Goal: Task Accomplishment & Management: Manage account settings

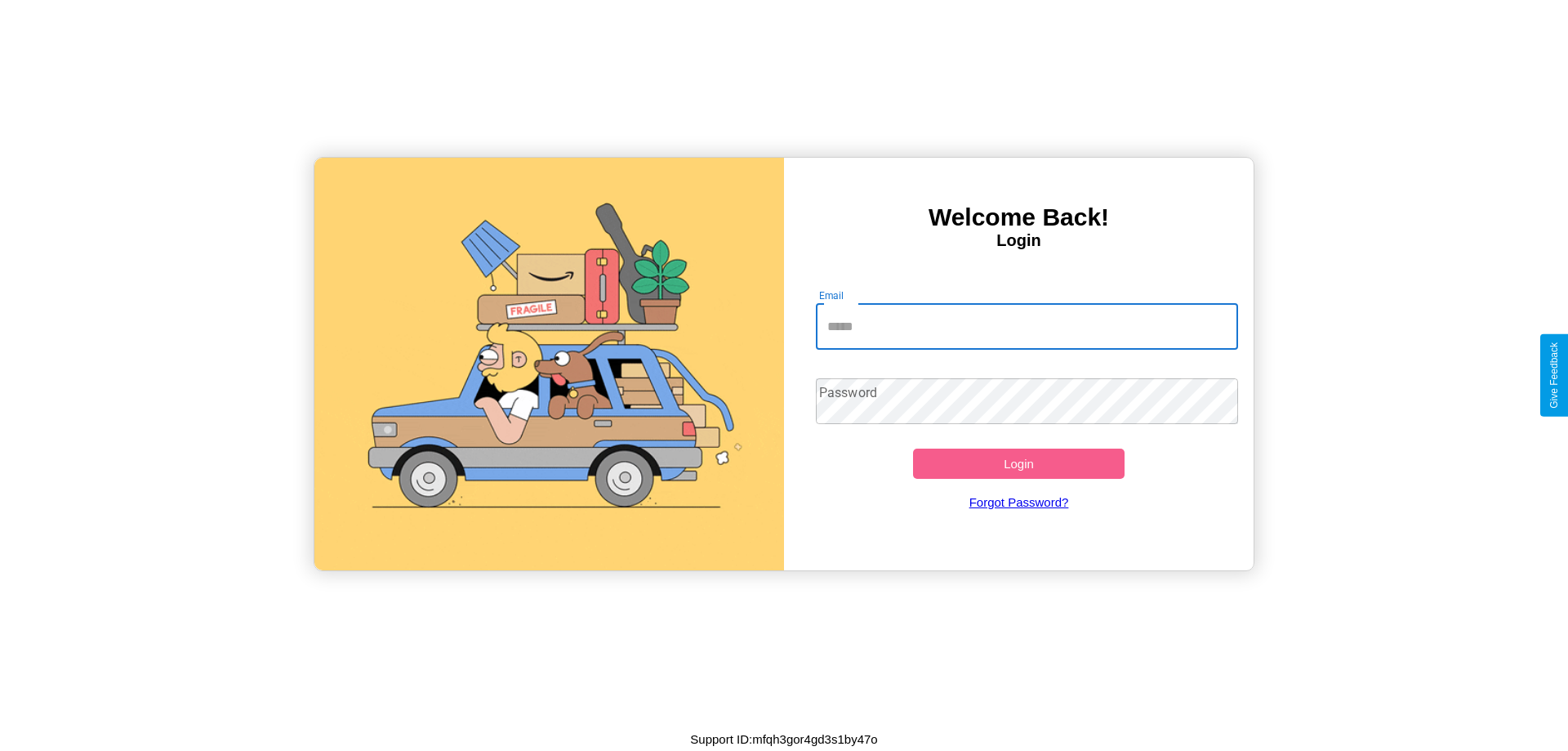
click at [1027, 326] on input "Email" at bounding box center [1027, 327] width 423 height 46
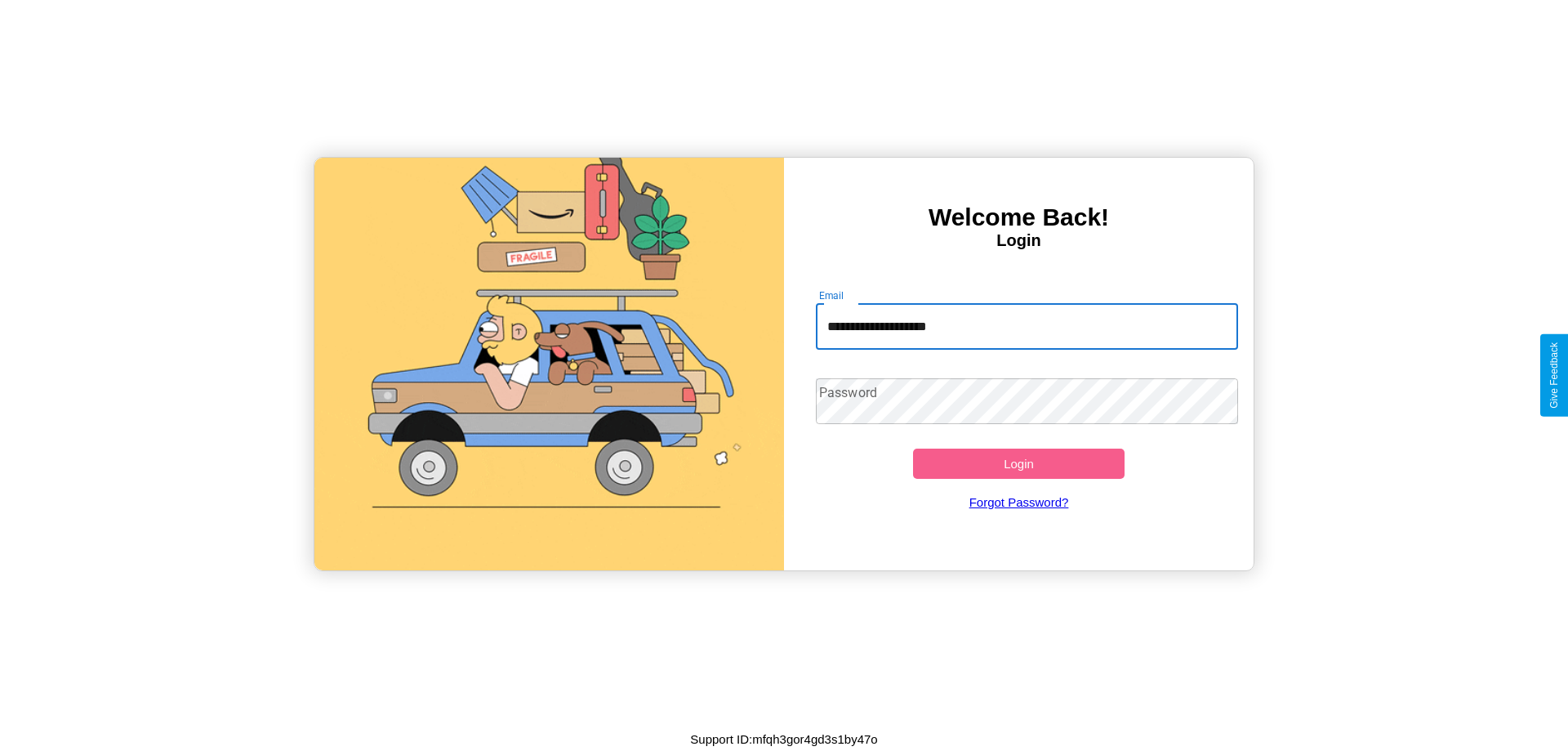
type input "**********"
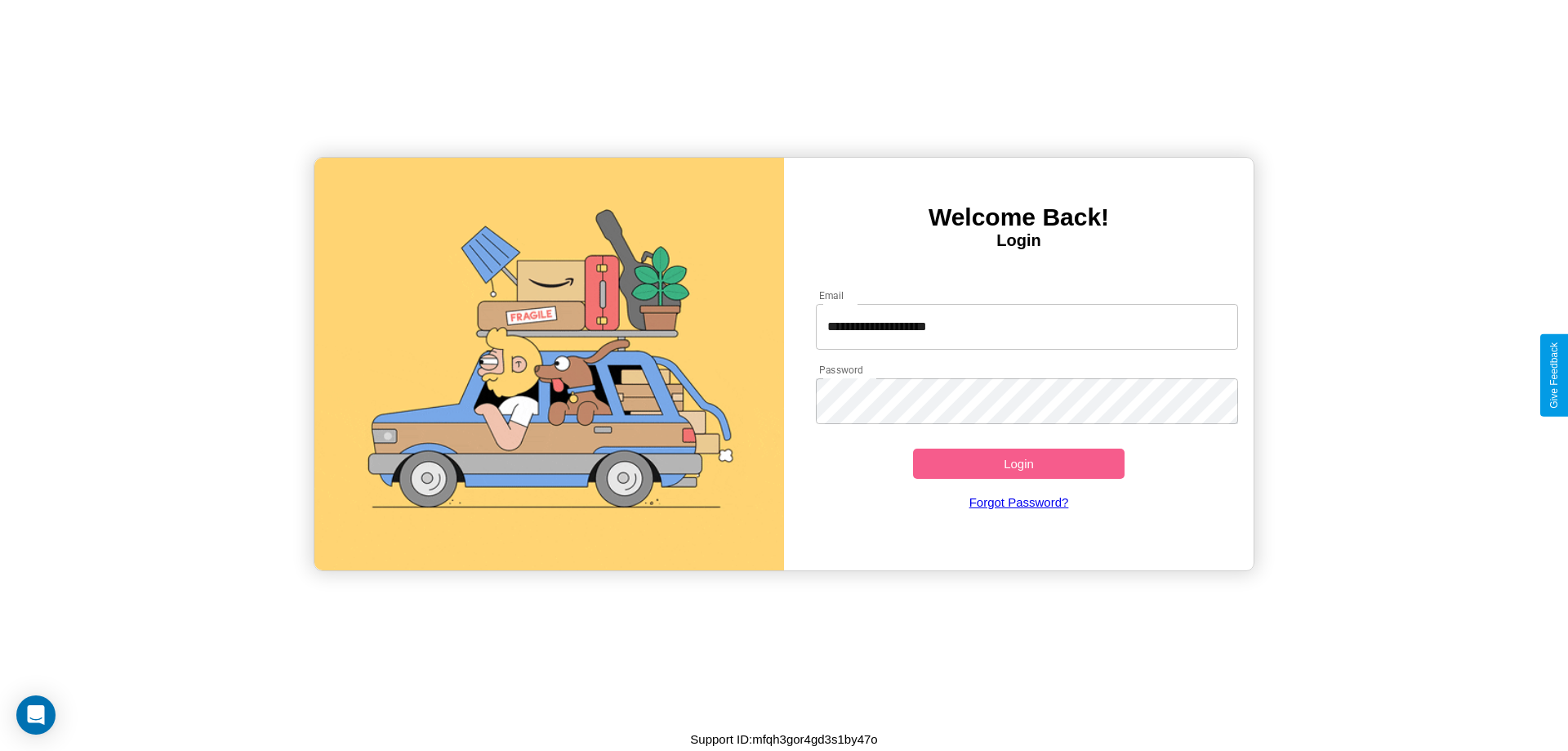
click at [1019, 464] on button "Login" at bounding box center [1019, 464] width 211 height 30
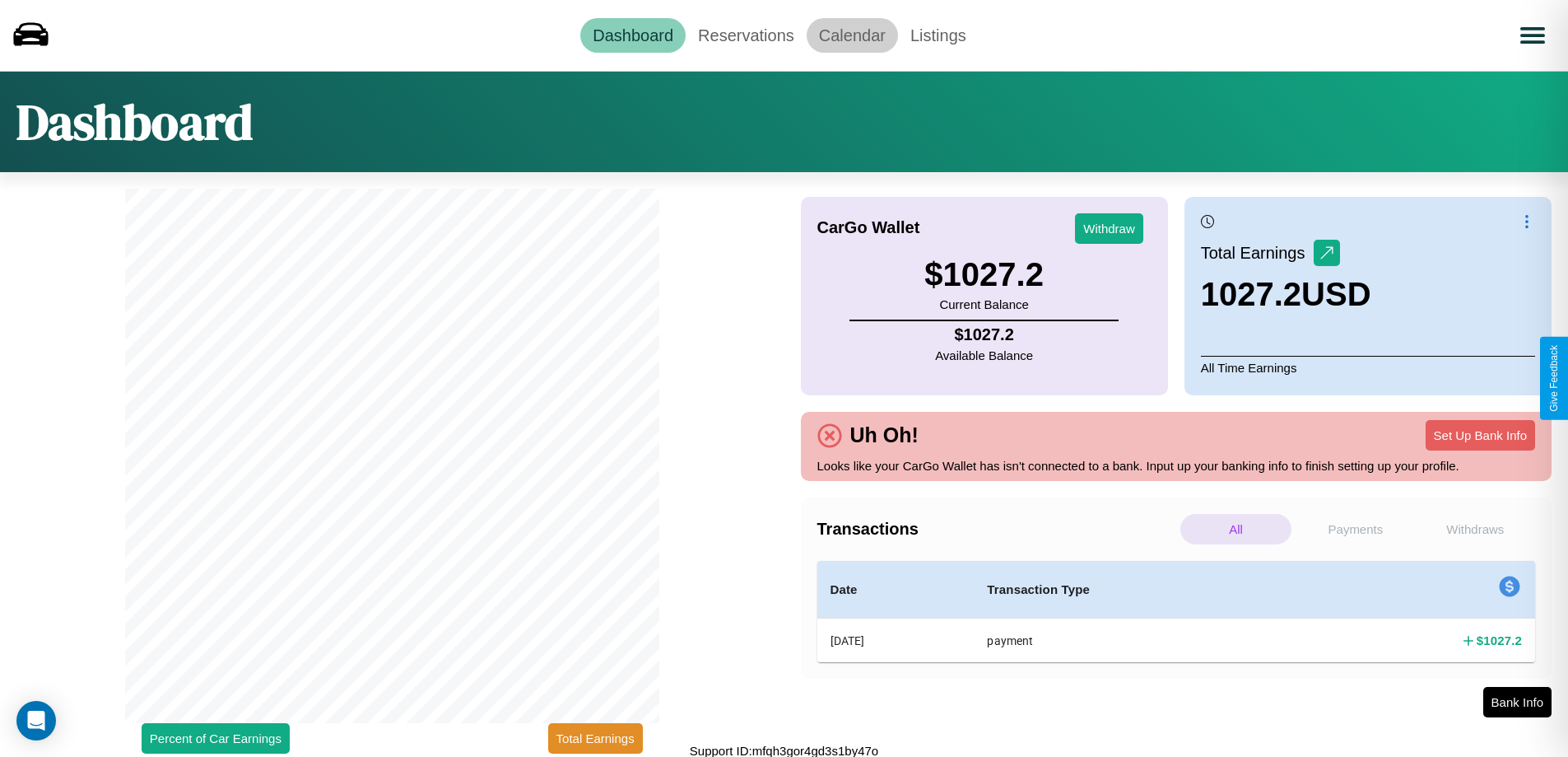
click at [852, 35] on link "Calendar" at bounding box center [853, 35] width 92 height 35
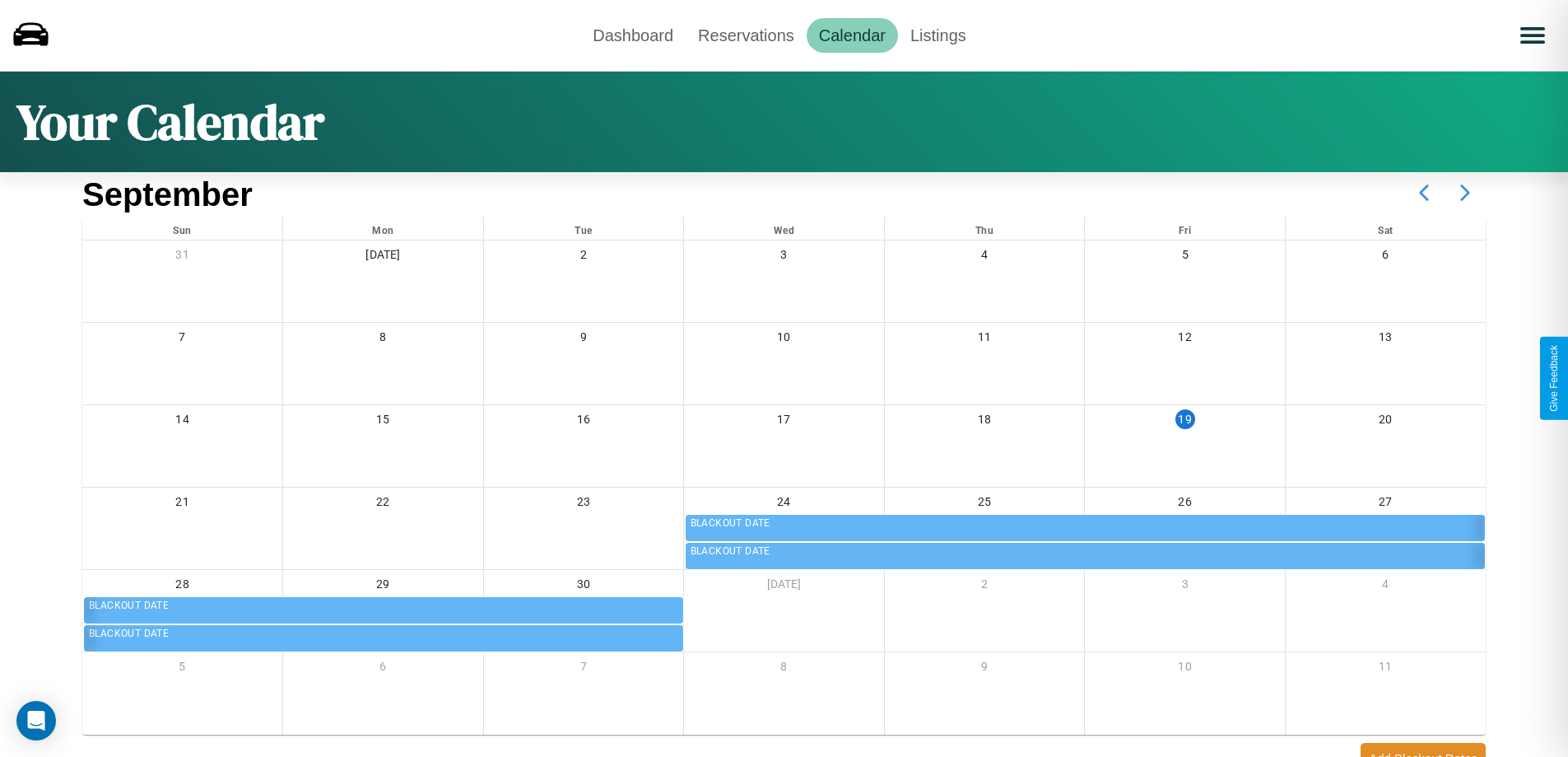
click at [1465, 193] on icon at bounding box center [1465, 192] width 41 height 41
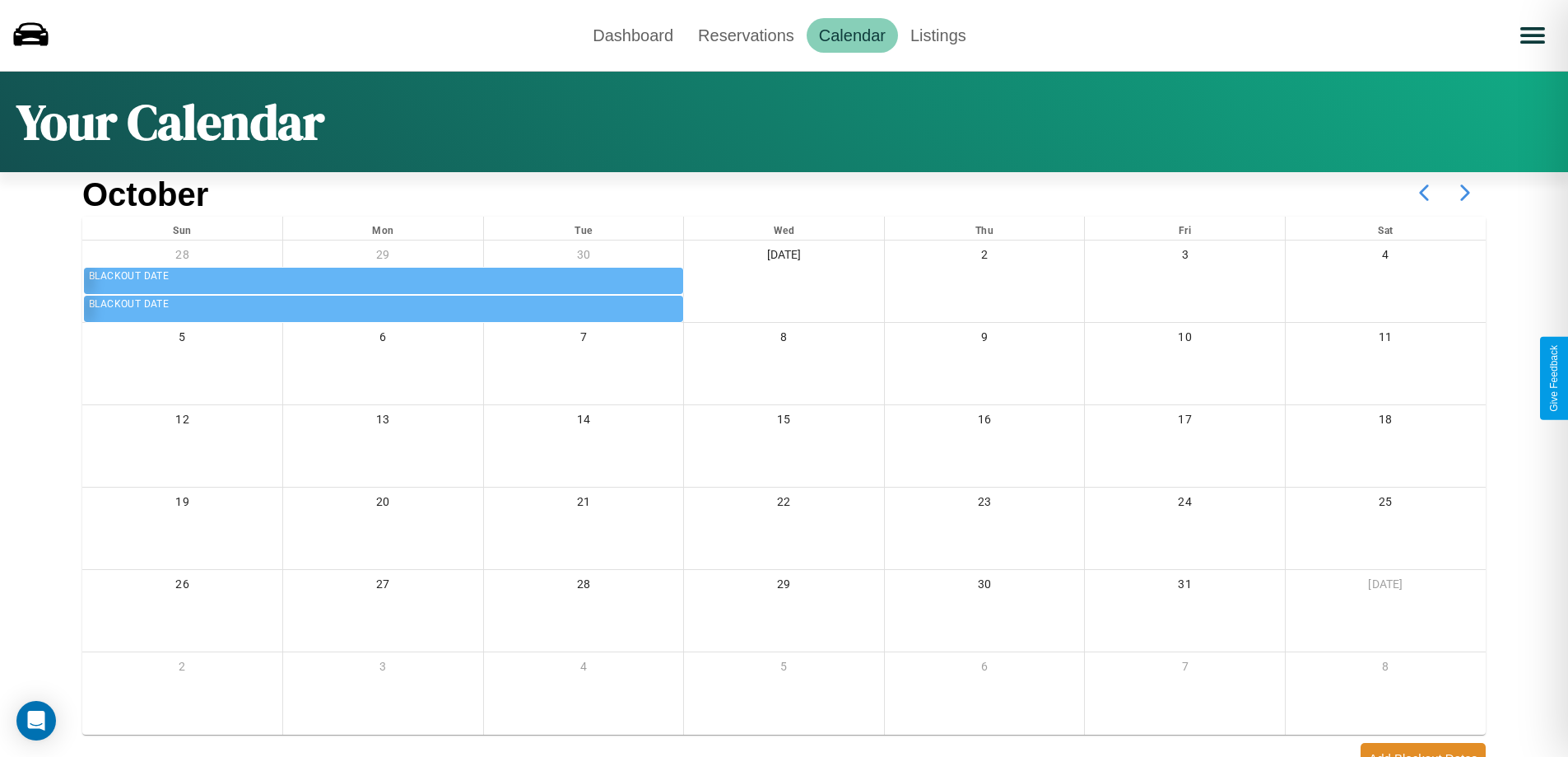
click at [1465, 193] on icon at bounding box center [1465, 192] width 41 height 41
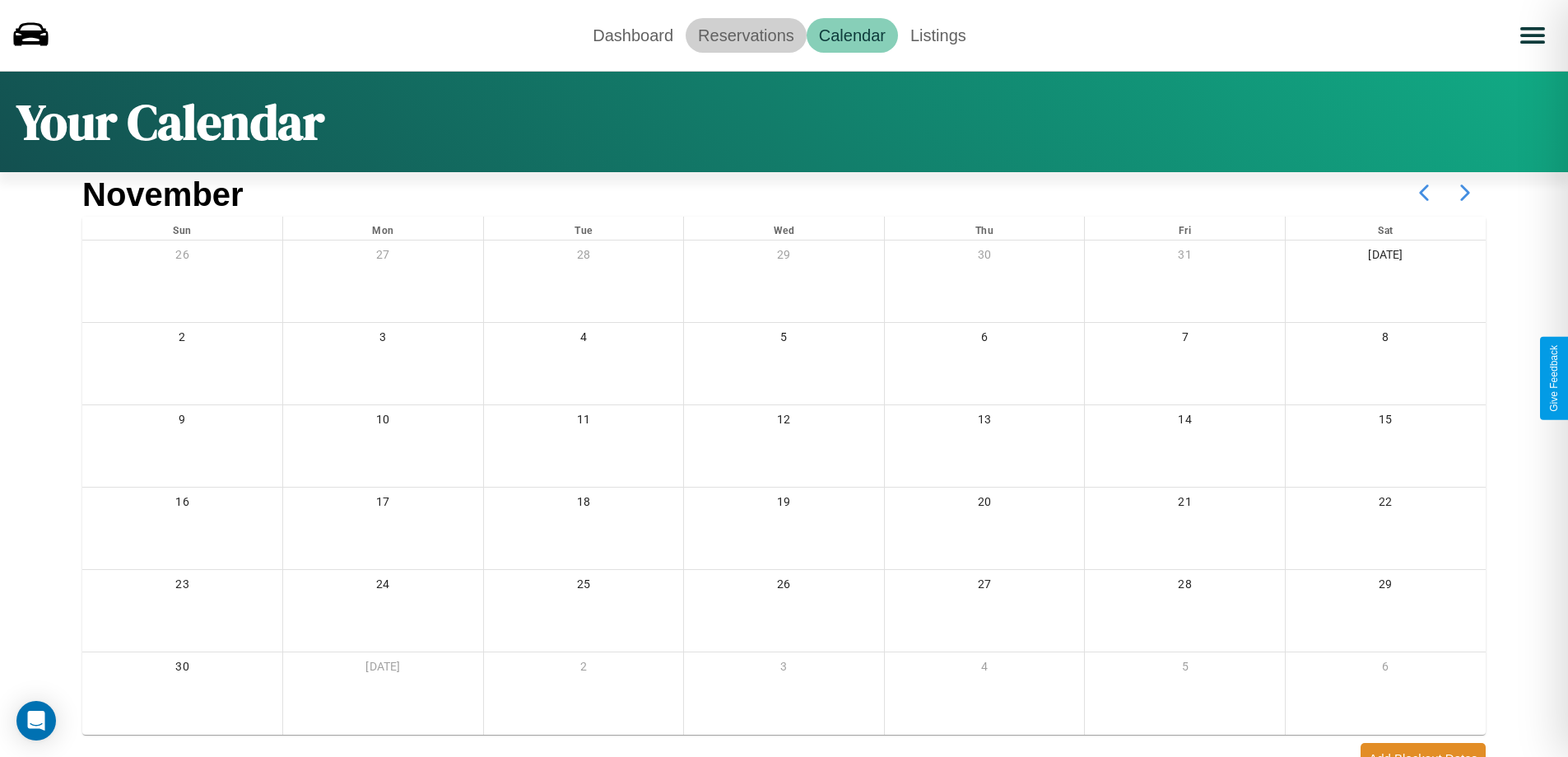
click at [746, 35] on link "Reservations" at bounding box center [747, 35] width 121 height 35
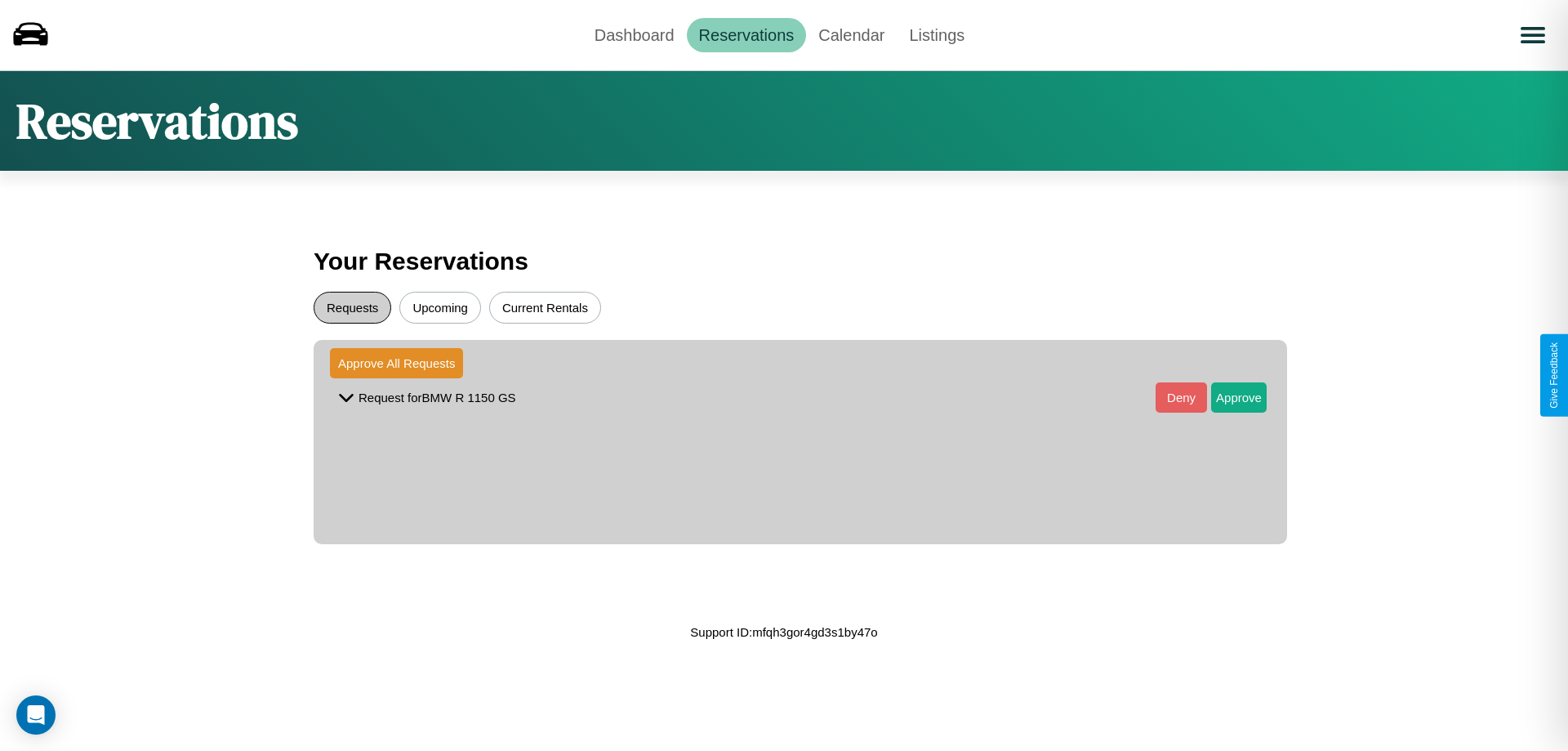
click at [352, 307] on button "Requests" at bounding box center [352, 307] width 78 height 32
click at [1227, 397] on button "Approve" at bounding box center [1239, 398] width 56 height 30
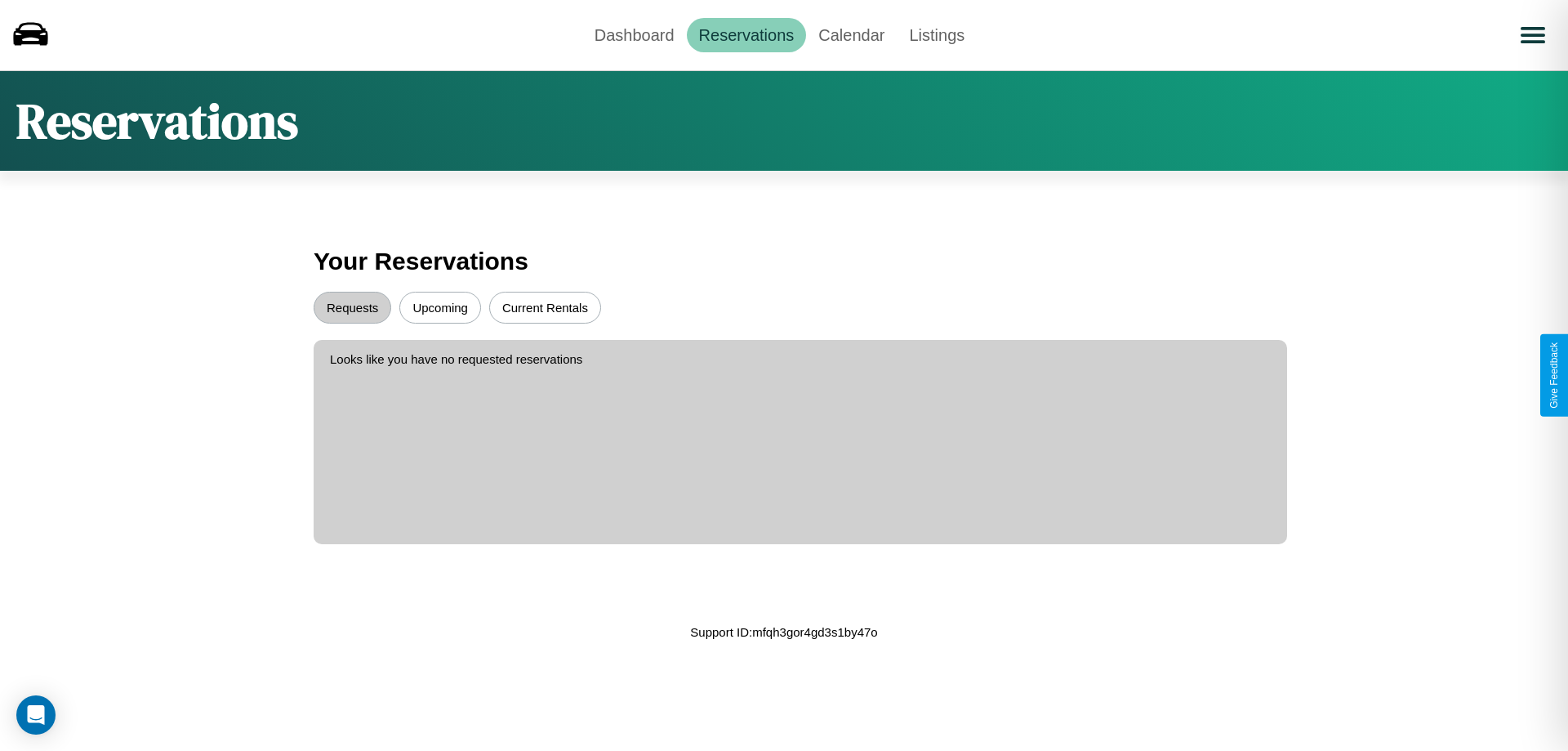
click at [440, 307] on button "Upcoming" at bounding box center [440, 307] width 82 height 32
click at [634, 34] on link "Dashboard" at bounding box center [634, 35] width 104 height 34
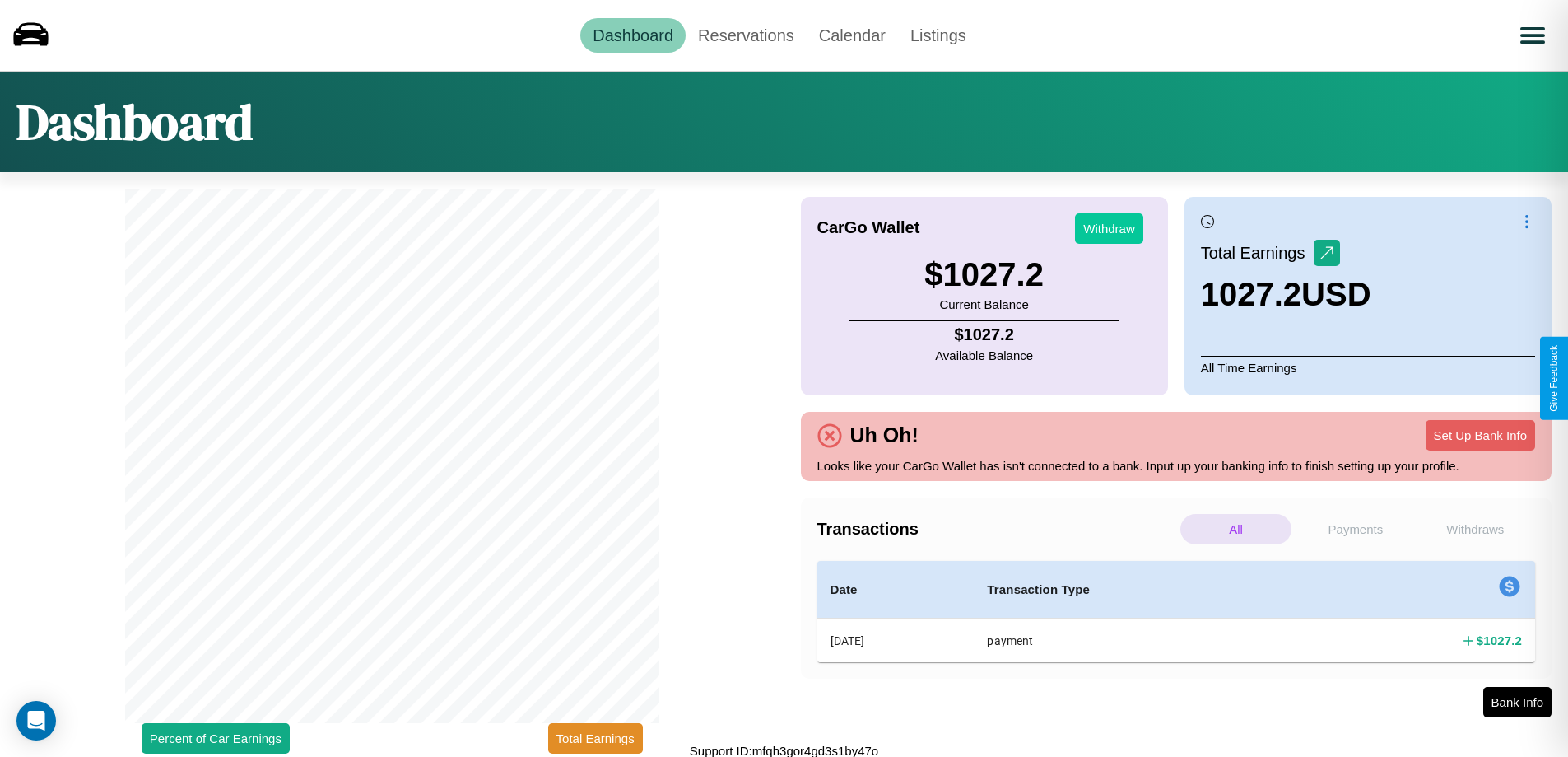
click at [1109, 228] on button "Withdraw" at bounding box center [1108, 228] width 68 height 30
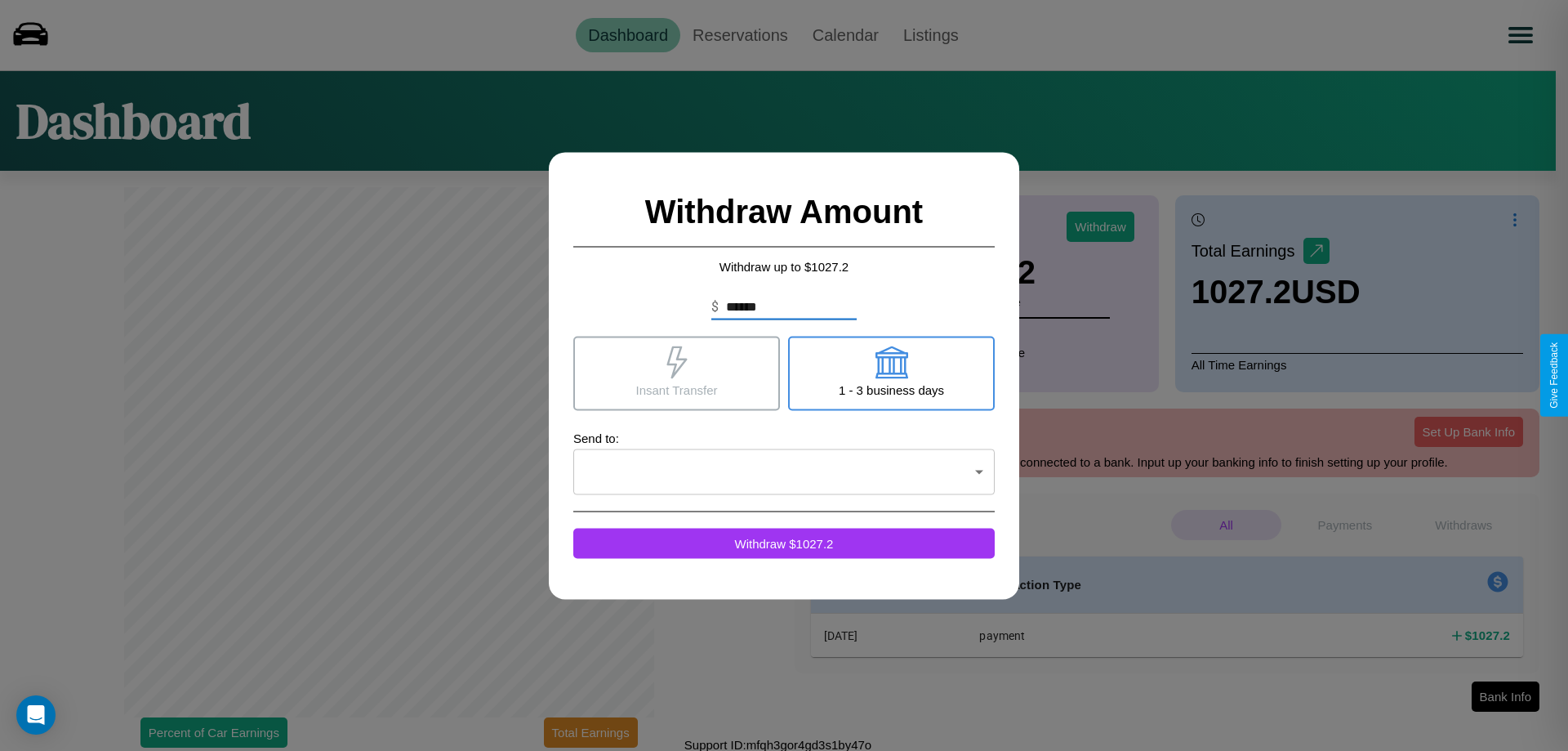
click at [891, 373] on icon at bounding box center [891, 362] width 33 height 33
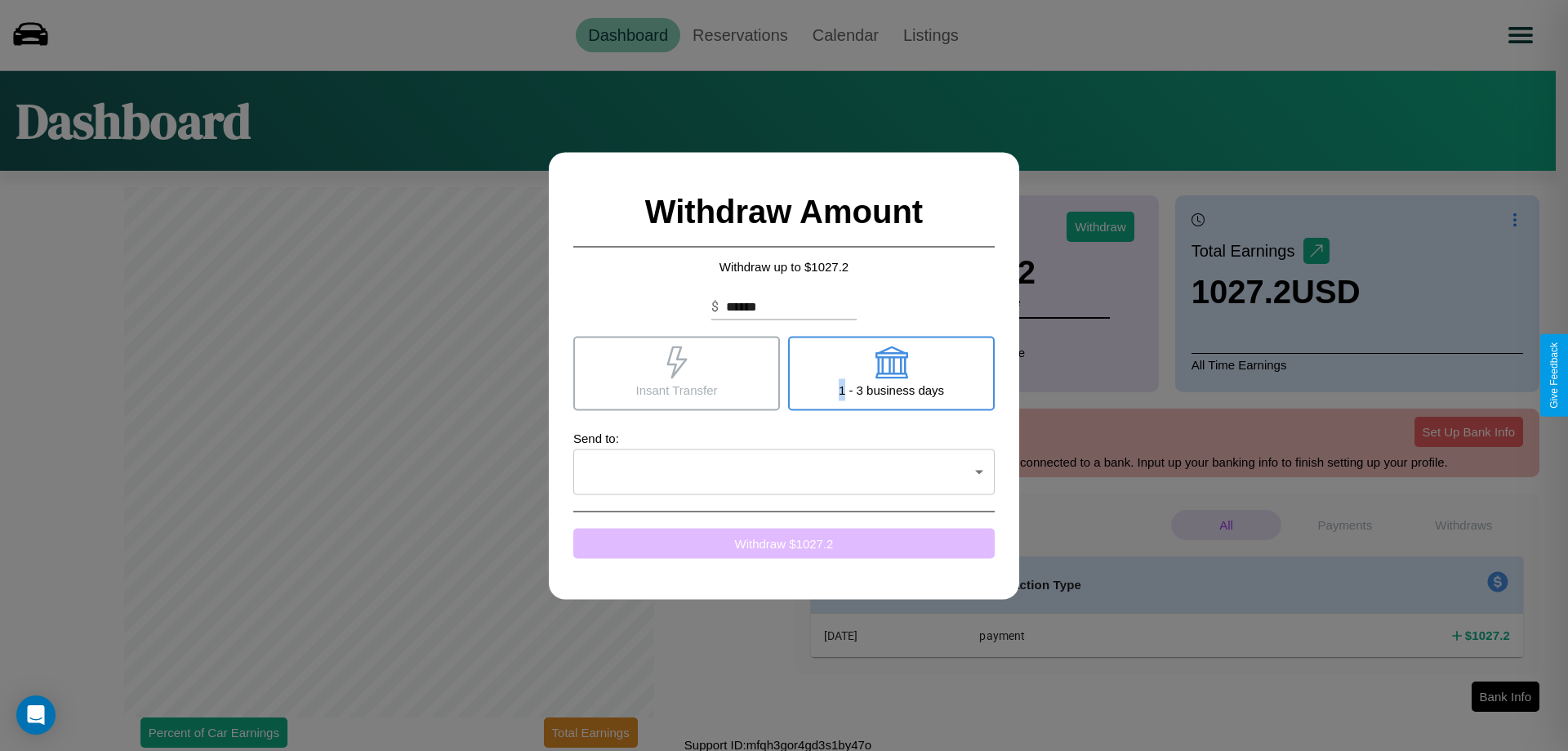
click at [784, 543] on button "Withdraw $ 1027.2" at bounding box center [784, 543] width 422 height 30
